Goal: Task Accomplishment & Management: Manage account settings

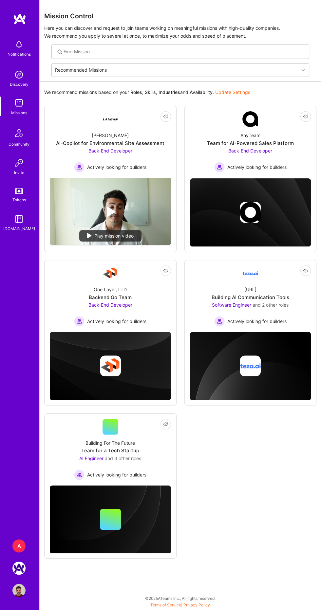
click at [20, 593] on img at bounding box center [18, 590] width 13 height 13
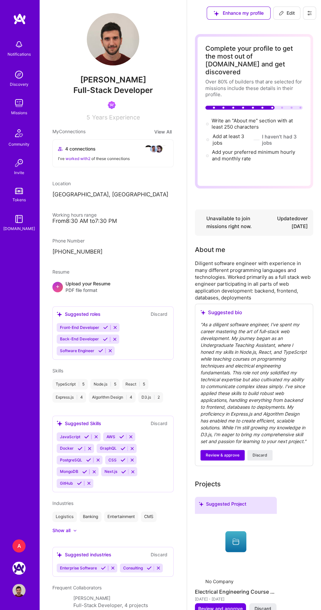
scroll to position [110, 0]
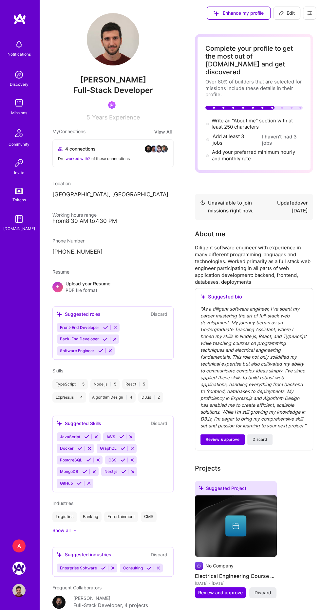
click at [19, 546] on div "A" at bounding box center [18, 545] width 13 height 13
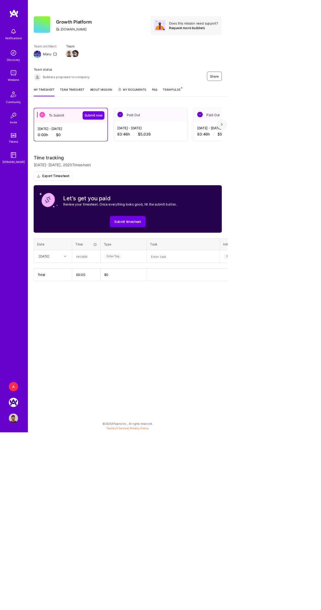
click at [108, 130] on link "Team timesheet" at bounding box center [102, 129] width 34 height 13
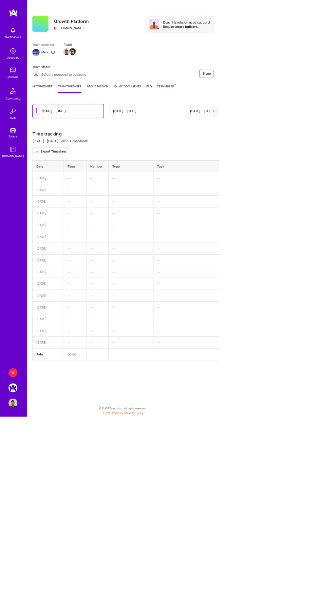
click at [75, 126] on link "My timesheet" at bounding box center [61, 129] width 29 height 13
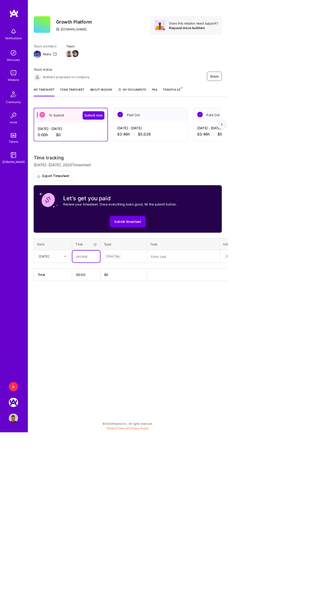
click at [119, 361] on input "text" at bounding box center [121, 362] width 39 height 17
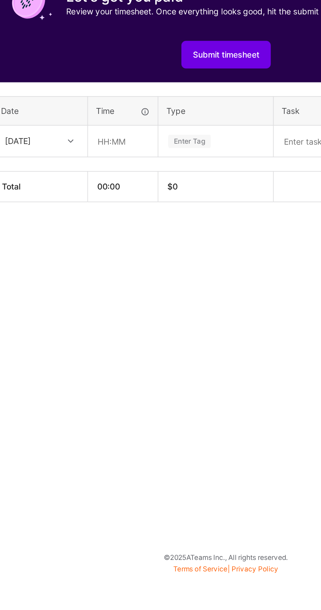
click at [139, 284] on h3 "Let's get you paid" at bounding box center [169, 280] width 160 height 10
